Goal: Task Accomplishment & Management: Use online tool/utility

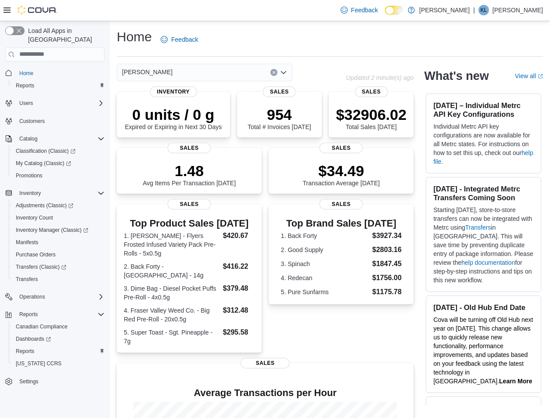
click at [234, 10] on div "Feedback Dark Mode [PERSON_NAME] | KL [PERSON_NAME]" at bounding box center [275, 10] width 550 height 21
click at [289, 31] on div "Home Feedback" at bounding box center [330, 39] width 426 height 23
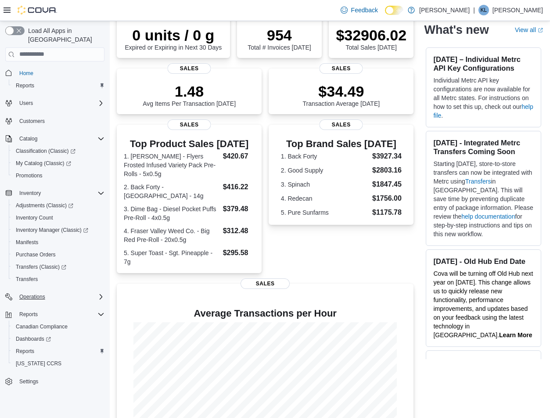
scroll to position [114, 0]
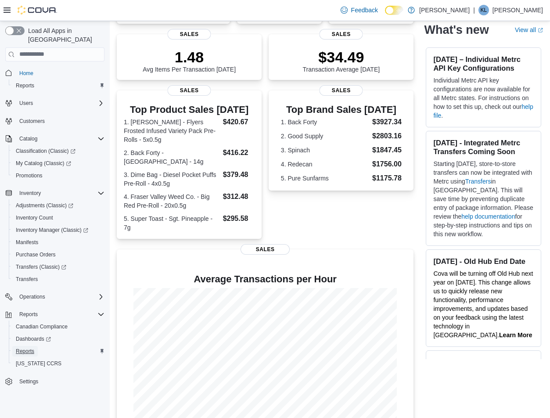
click at [36, 346] on link "Reports" at bounding box center [24, 351] width 25 height 11
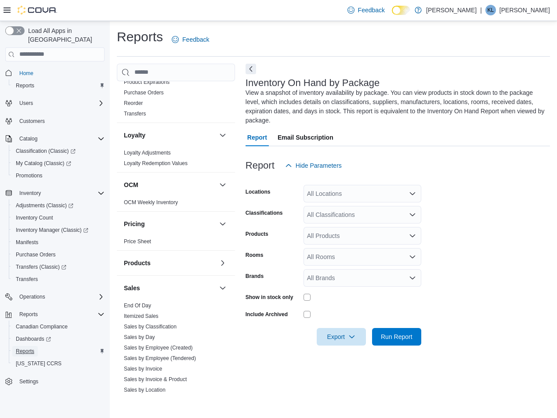
scroll to position [351, 0]
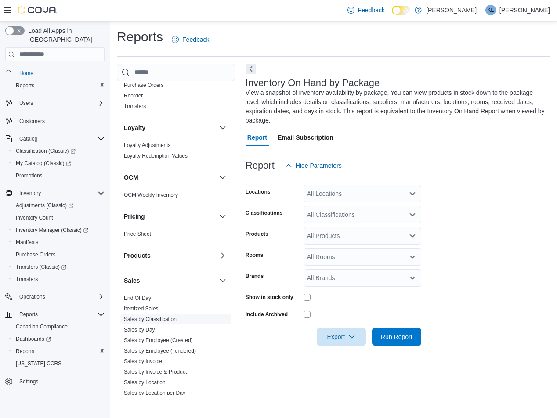
click at [159, 320] on link "Sales by Classification" at bounding box center [150, 319] width 53 height 6
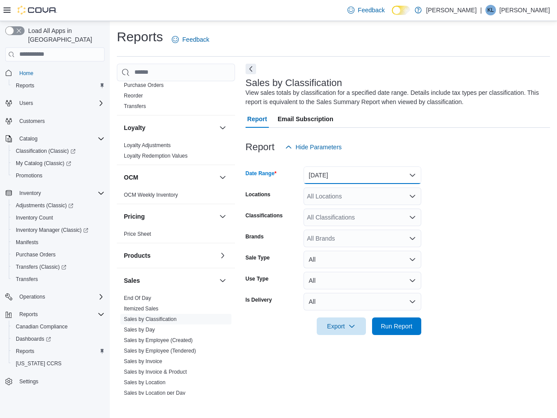
click at [348, 173] on button "[DATE]" at bounding box center [362, 175] width 118 height 18
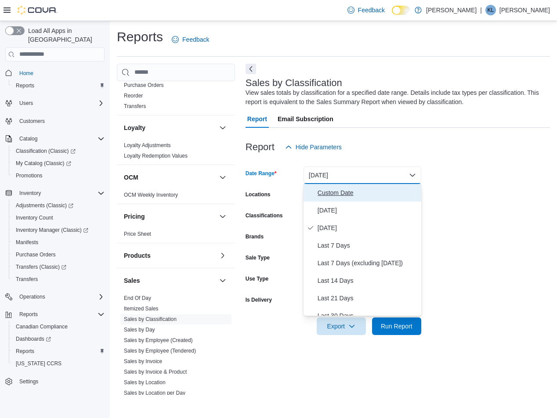
click at [339, 191] on span "Custom Date" at bounding box center [367, 193] width 100 height 11
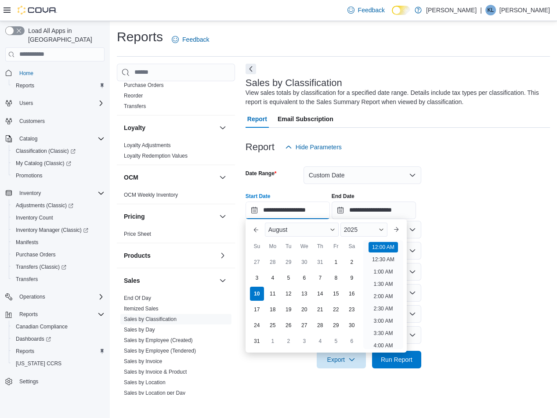
click at [288, 209] on input "**********" at bounding box center [287, 211] width 84 height 18
click at [256, 279] on div "3" at bounding box center [256, 277] width 15 height 15
type input "**********"
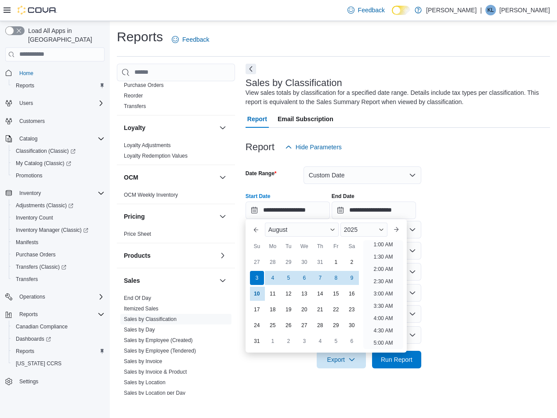
scroll to position [2, 0]
drag, startPoint x: 472, startPoint y: 209, endPoint x: 440, endPoint y: 209, distance: 32.5
click at [473, 209] on div "**********" at bounding box center [397, 202] width 304 height 33
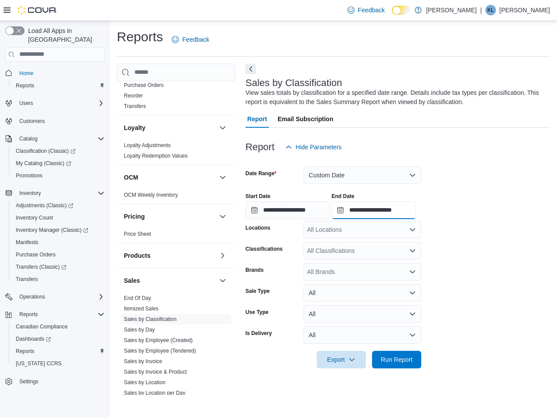
click at [400, 209] on input "**********" at bounding box center [374, 211] width 84 height 18
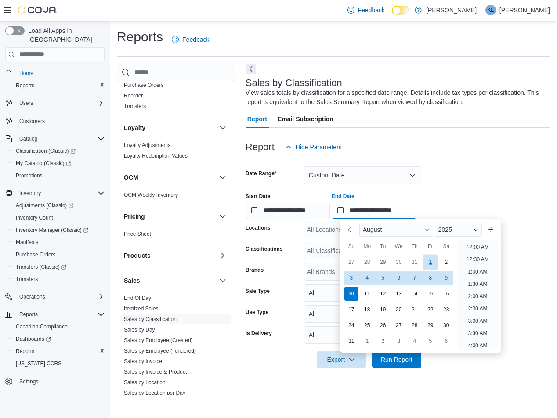
scroll to position [483, 0]
click at [484, 184] on div at bounding box center [397, 185] width 304 height 2
click at [407, 204] on input "**********" at bounding box center [374, 211] width 84 height 18
click at [445, 283] on div "9" at bounding box center [445, 277] width 15 height 15
type input "**********"
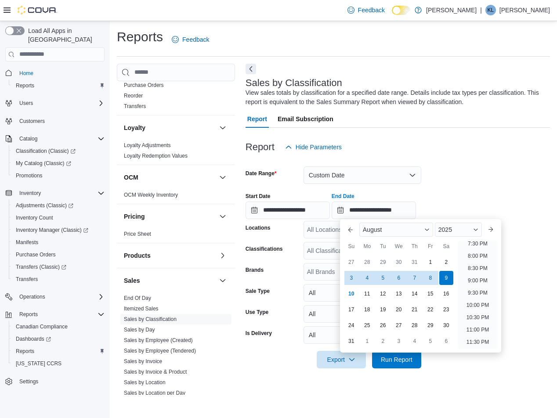
click at [469, 197] on div "**********" at bounding box center [397, 202] width 304 height 33
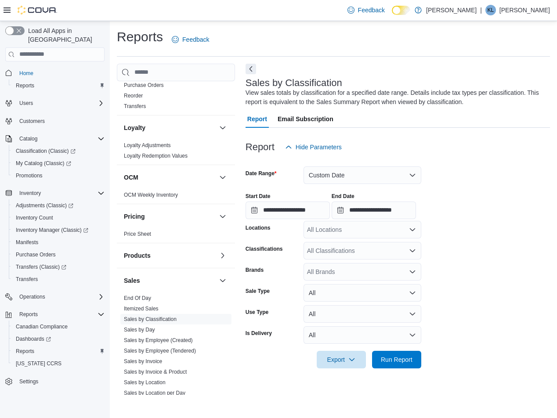
click at [372, 237] on div "All Locations" at bounding box center [362, 230] width 118 height 18
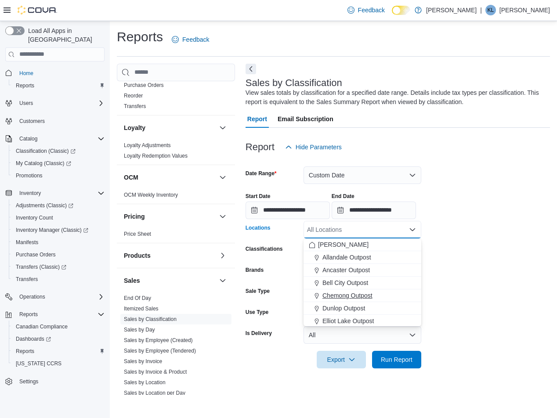
click at [358, 297] on span "Chemong Outpost" at bounding box center [347, 295] width 50 height 9
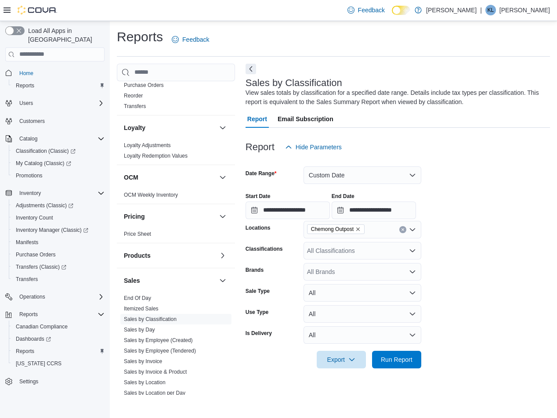
click at [484, 283] on form "**********" at bounding box center [397, 262] width 304 height 213
click at [398, 362] on span "Run Report" at bounding box center [397, 359] width 32 height 9
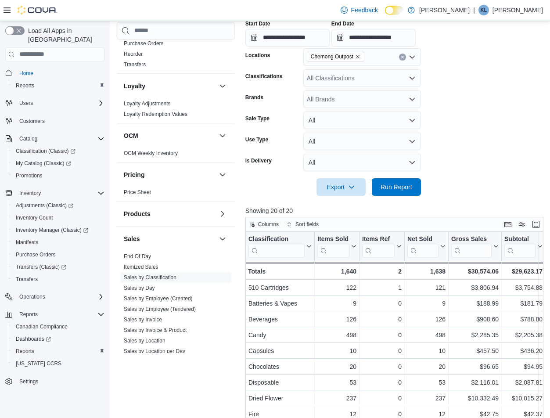
scroll to position [176, 0]
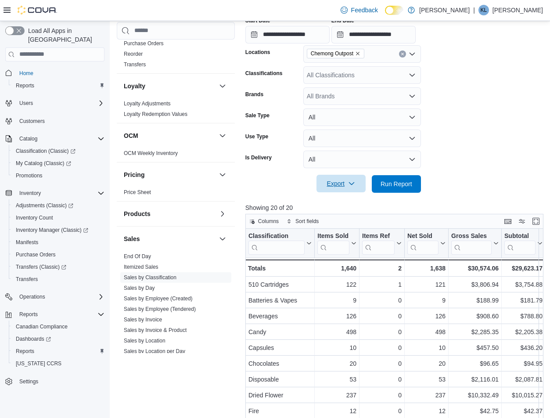
click at [332, 185] on span "Export" at bounding box center [341, 184] width 39 height 18
click at [338, 199] on span "Export to Excel" at bounding box center [343, 201] width 40 height 7
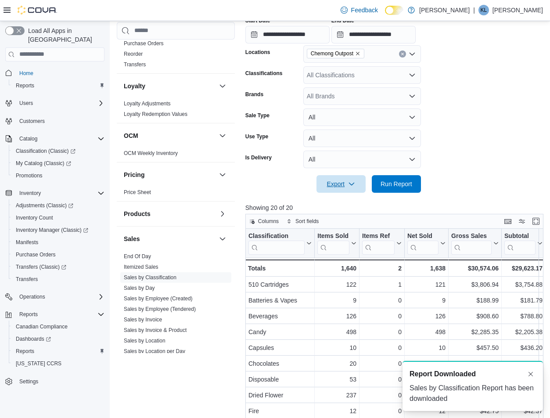
scroll to position [0, 0]
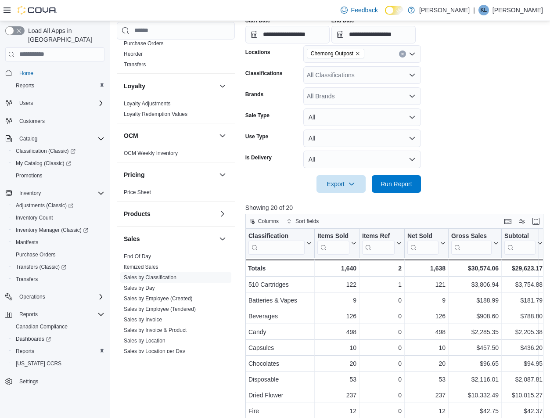
click at [359, 55] on icon "Remove Chemong Outpost from selection in this group" at bounding box center [357, 53] width 5 height 5
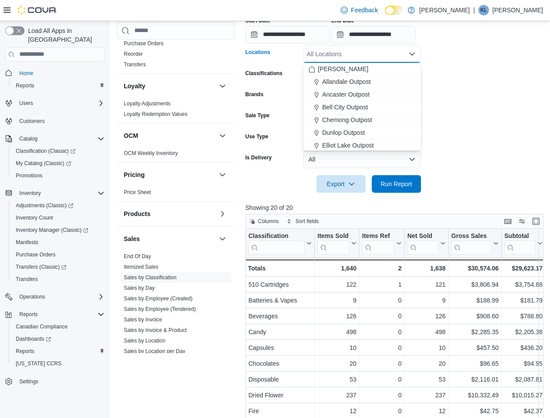
scroll to position [231, 0]
click at [354, 76] on span "Rose City Outpost" at bounding box center [347, 80] width 50 height 9
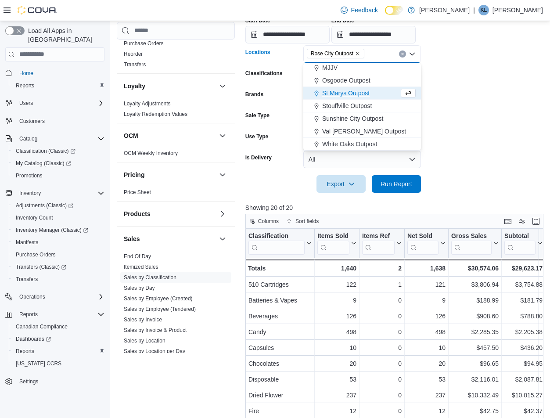
scroll to position [218, 0]
click at [456, 109] on form "**********" at bounding box center [395, 86] width 301 height 213
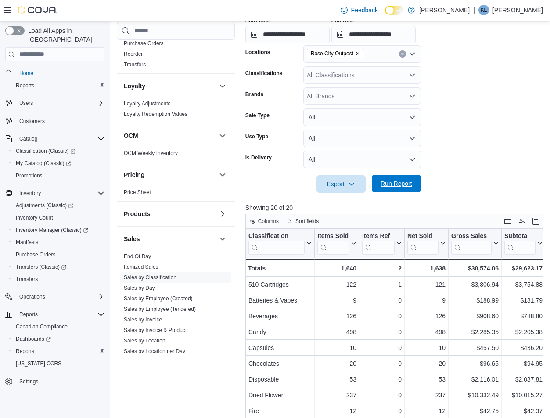
click at [407, 181] on span "Run Report" at bounding box center [397, 183] width 32 height 9
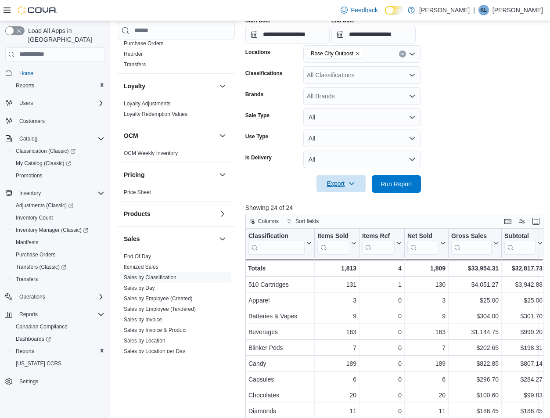
click at [328, 189] on span "Export" at bounding box center [341, 184] width 39 height 18
click at [339, 206] on button "Export to Excel" at bounding box center [342, 202] width 50 height 18
click at [357, 53] on icon "Remove Rose City Outpost from selection in this group" at bounding box center [357, 53] width 5 height 5
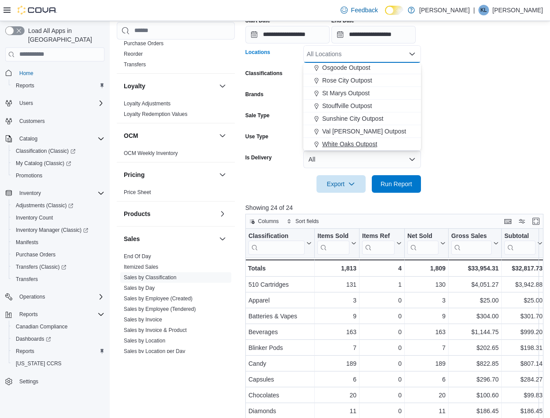
click at [349, 143] on span "White Oaks Outpost" at bounding box center [349, 144] width 55 height 9
click at [491, 135] on form "**********" at bounding box center [395, 86] width 301 height 213
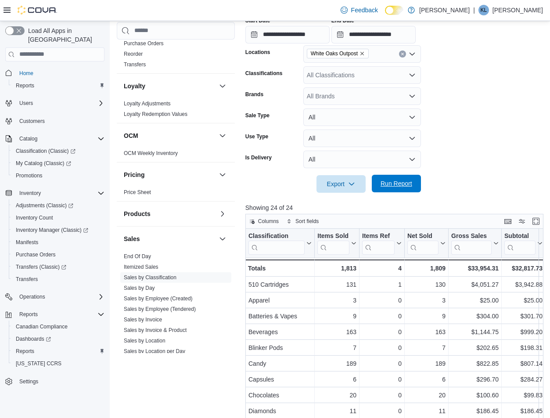
click at [405, 183] on span "Run Report" at bounding box center [397, 183] width 32 height 9
click at [336, 183] on span "Export" at bounding box center [341, 184] width 39 height 18
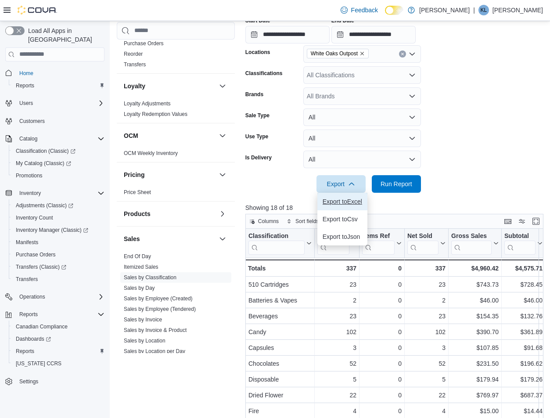
click at [339, 197] on button "Export to Excel" at bounding box center [342, 202] width 50 height 18
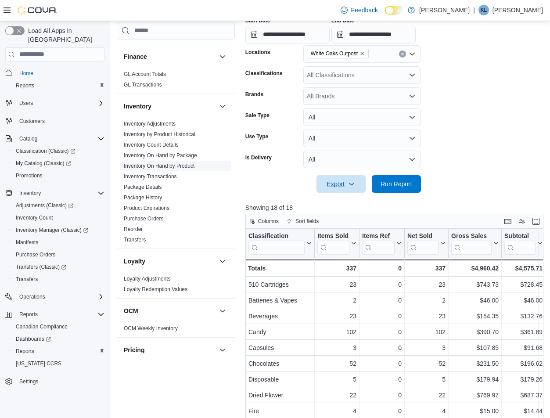
scroll to position [171, 0]
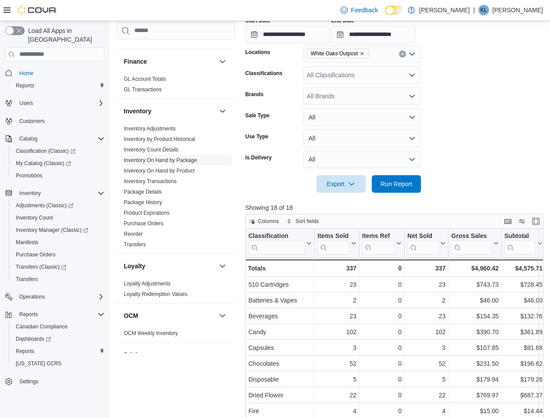
click at [183, 159] on link "Inventory On Hand by Package" at bounding box center [160, 160] width 73 height 6
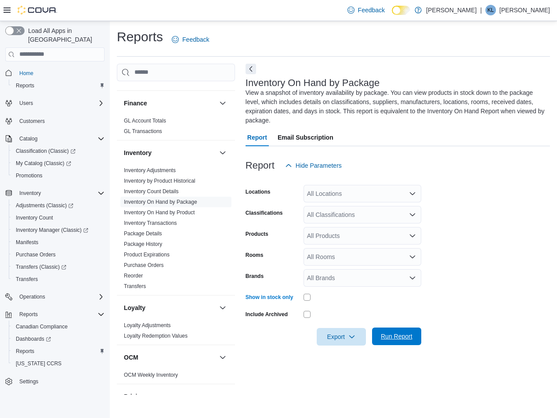
click at [396, 340] on span "Run Report" at bounding box center [397, 336] width 32 height 9
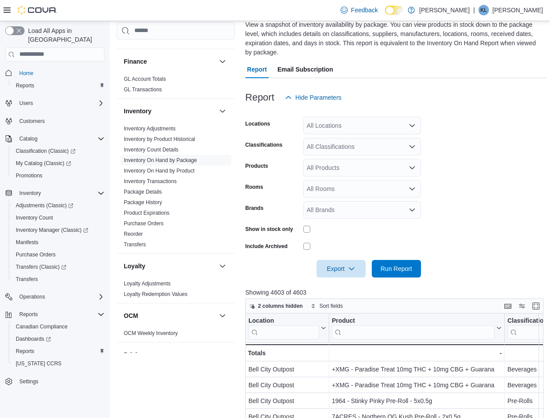
scroll to position [132, 0]
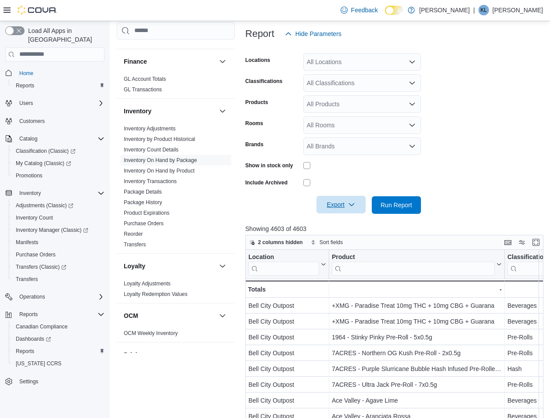
click at [339, 206] on span "Export" at bounding box center [341, 205] width 39 height 18
click at [339, 220] on span "Export to Excel" at bounding box center [343, 222] width 40 height 7
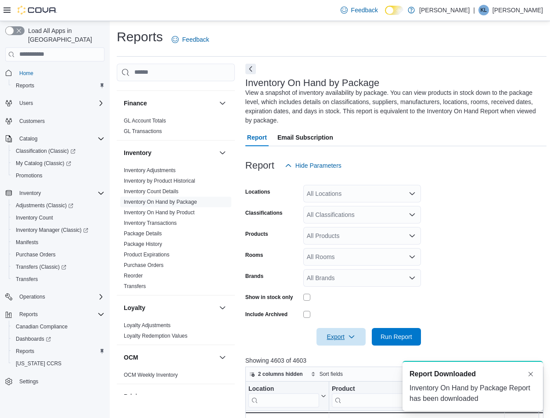
scroll to position [44, 0]
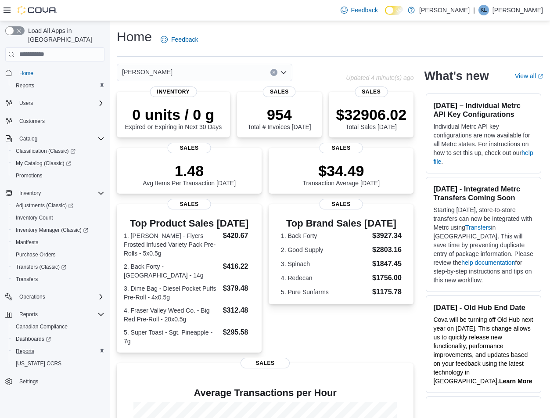
click at [38, 346] on div "Reports" at bounding box center [58, 351] width 92 height 11
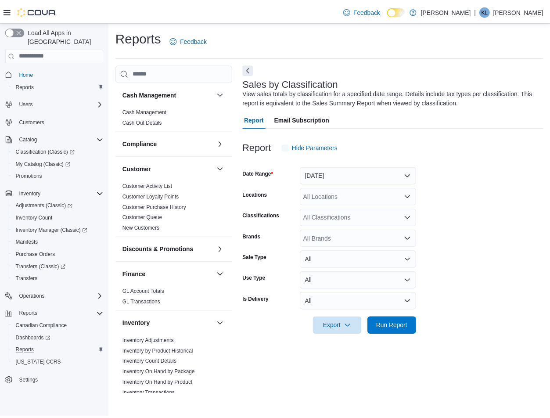
scroll to position [263, 0]
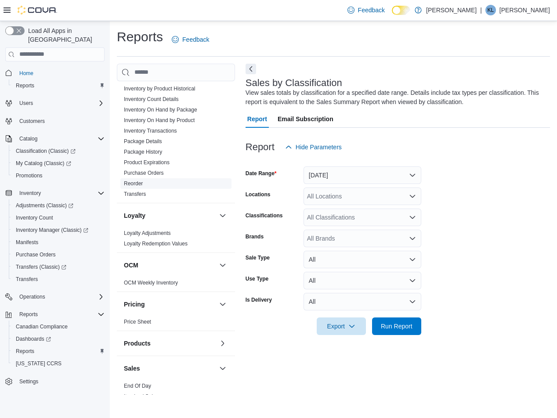
click at [133, 183] on link "Reorder" at bounding box center [133, 183] width 19 height 6
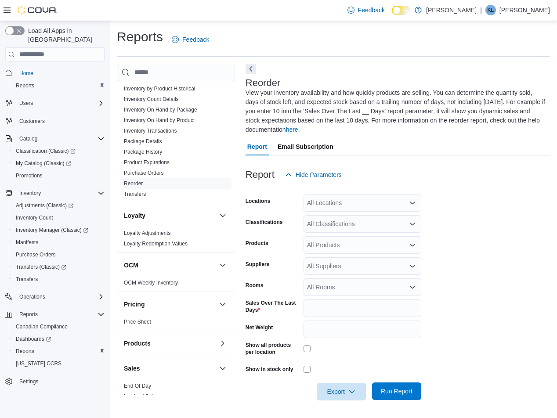
click at [403, 392] on span "Run Report" at bounding box center [397, 391] width 32 height 9
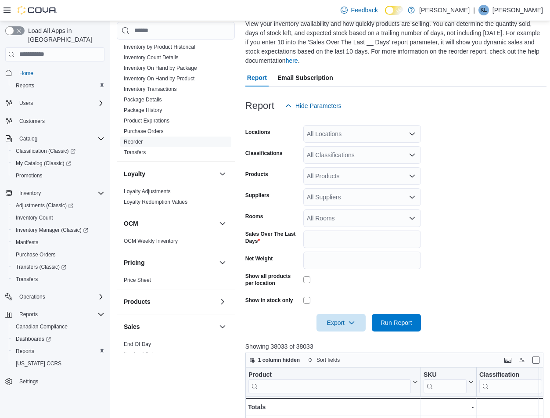
scroll to position [263, 0]
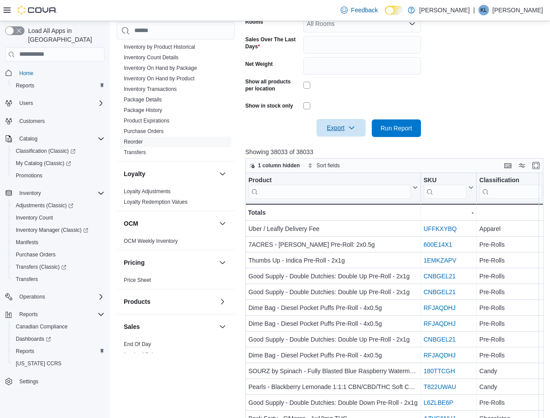
click at [348, 131] on span "Export" at bounding box center [341, 128] width 39 height 18
click at [351, 147] on span "Export to Excel" at bounding box center [343, 145] width 40 height 7
